Goal: Information Seeking & Learning: Find specific fact

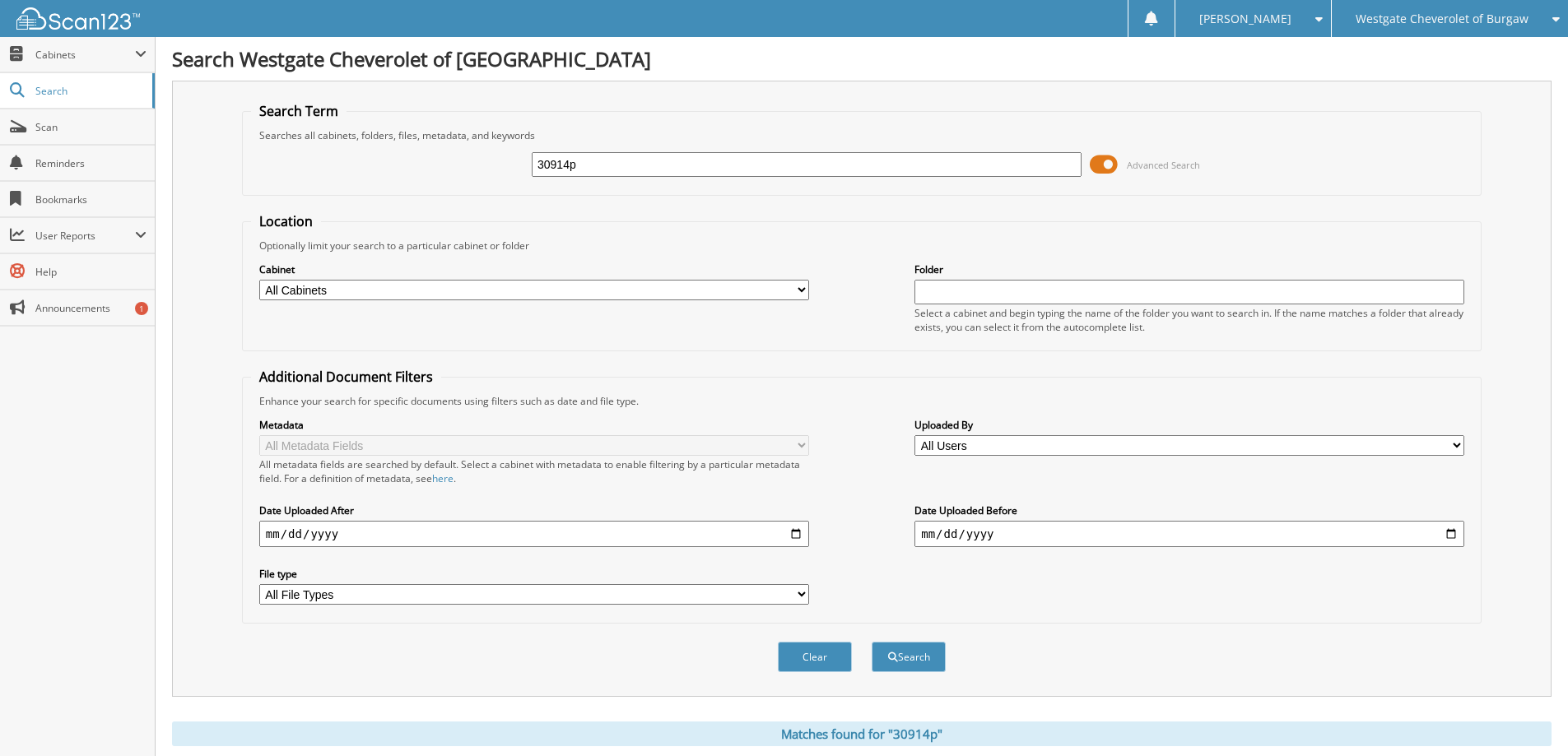
click at [636, 158] on input "30914p" at bounding box center [806, 165] width 550 height 25
type input "8193xp"
click at [872, 641] on button "Search" at bounding box center [909, 656] width 74 height 30
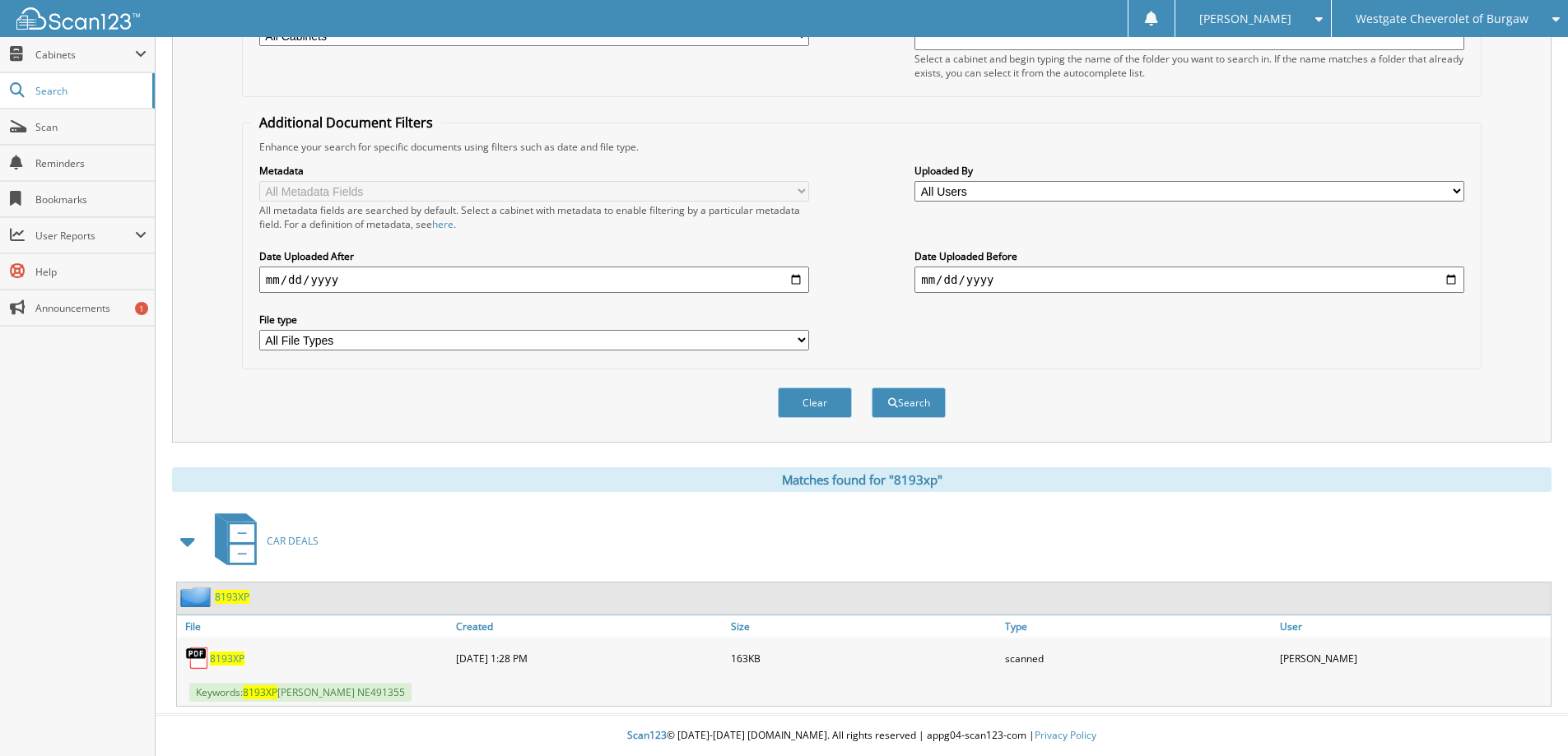
click at [231, 590] on span "8193XP" at bounding box center [231, 596] width 34 height 14
